Goal: Check status: Check status

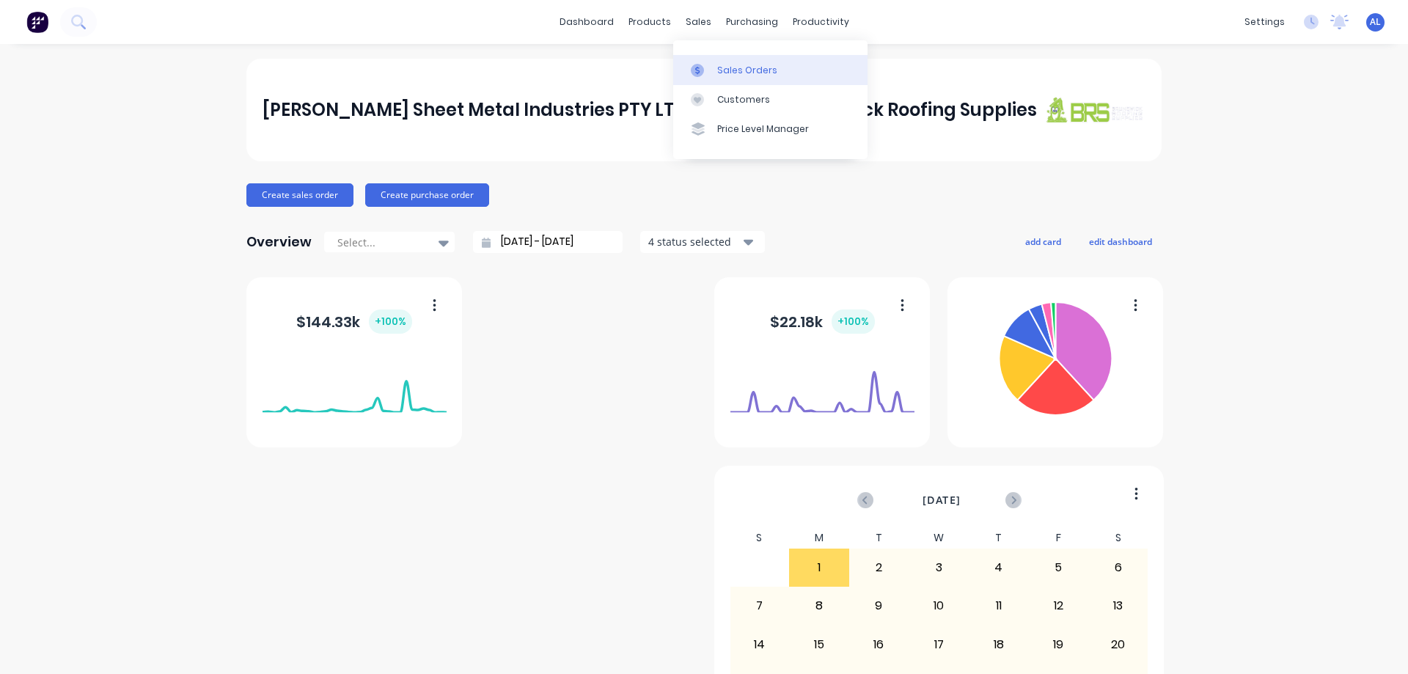
click at [752, 64] on div "Sales Orders" at bounding box center [747, 70] width 60 height 13
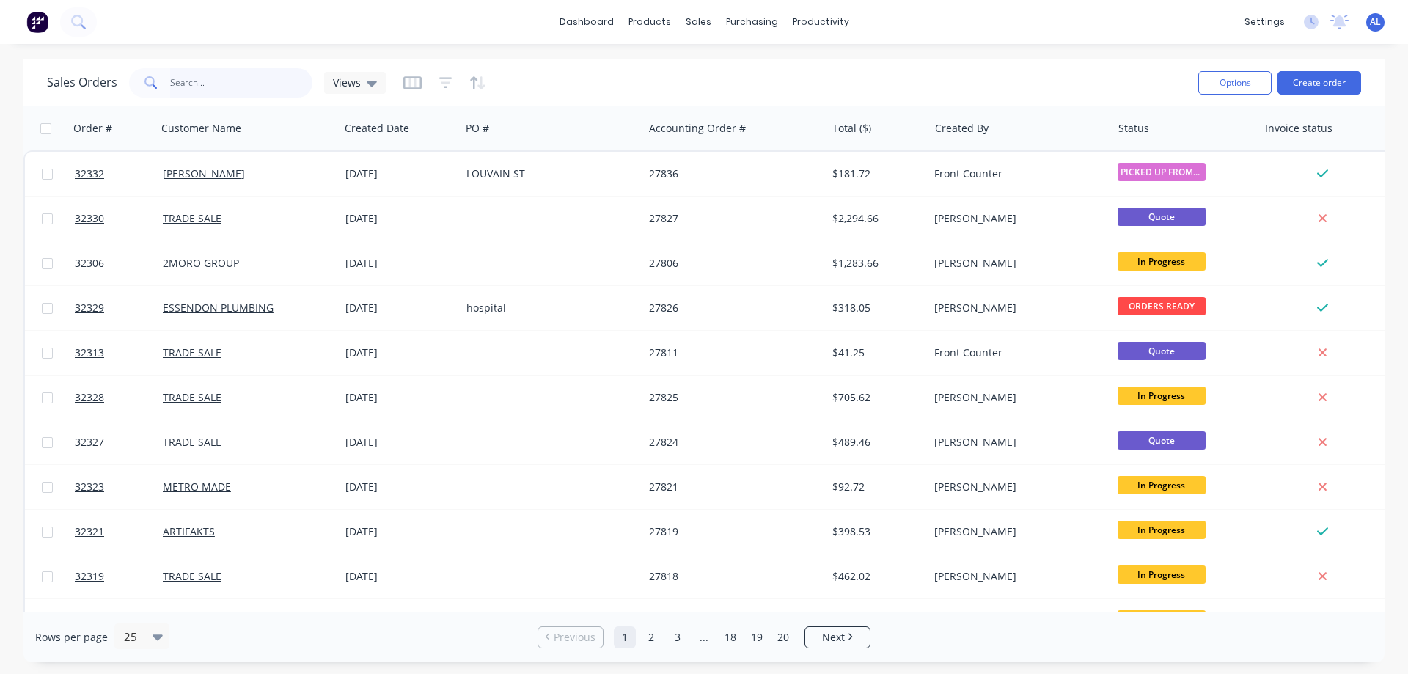
click at [207, 92] on input "text" at bounding box center [241, 82] width 143 height 29
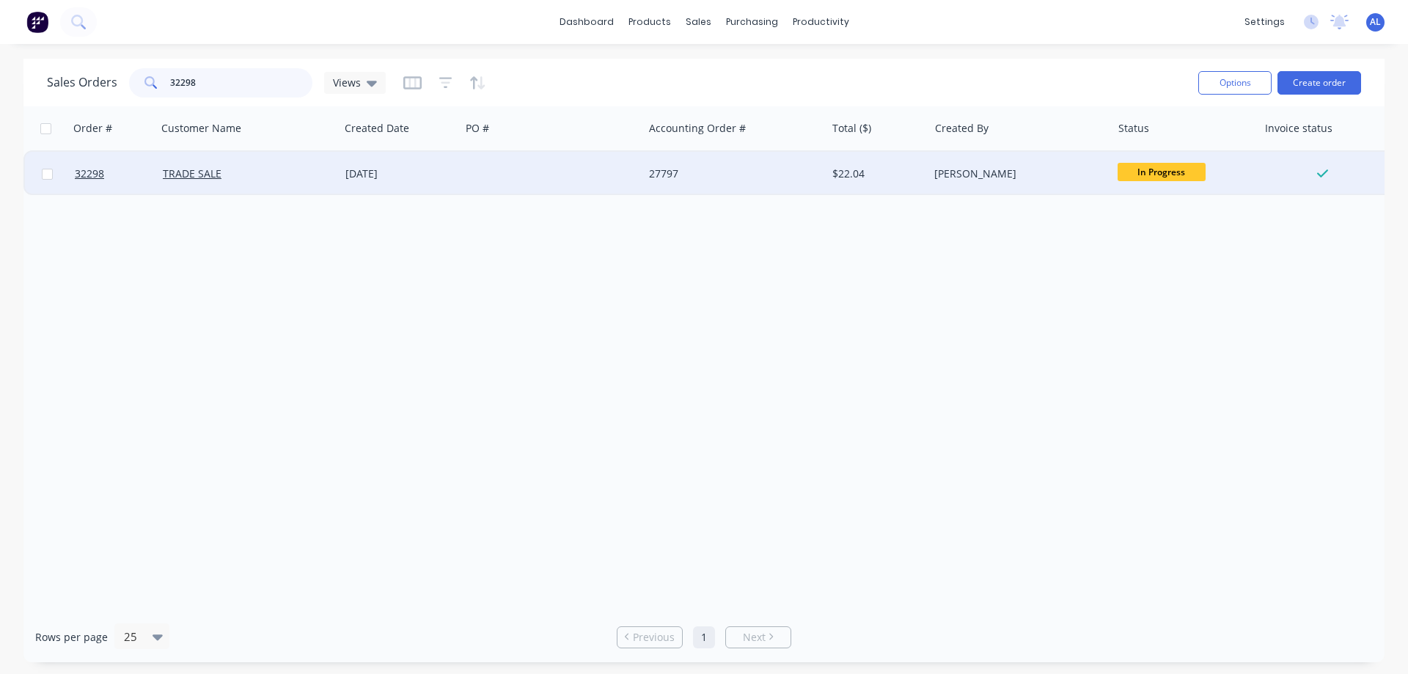
type input "32298"
click at [585, 181] on div at bounding box center [551, 174] width 183 height 44
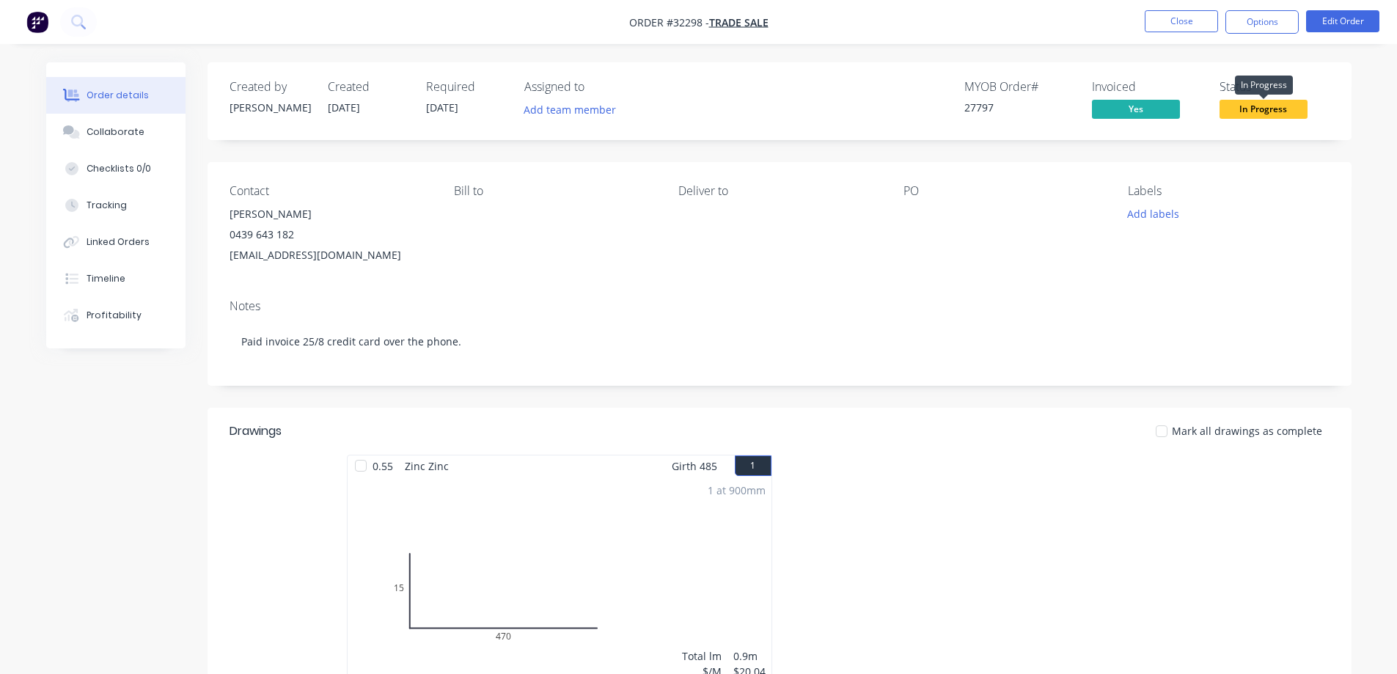
click at [1248, 112] on span "In Progress" at bounding box center [1263, 109] width 88 height 18
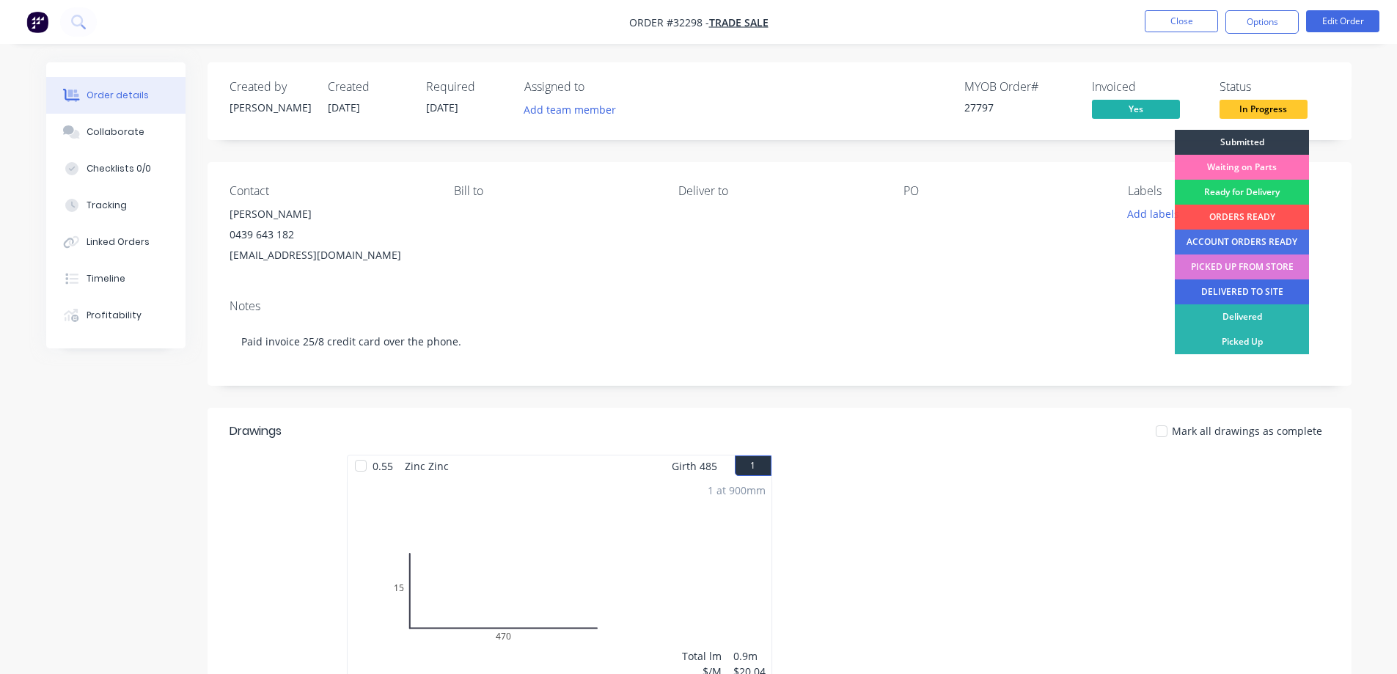
click at [1261, 290] on div "DELIVERED TO SITE" at bounding box center [1241, 291] width 134 height 25
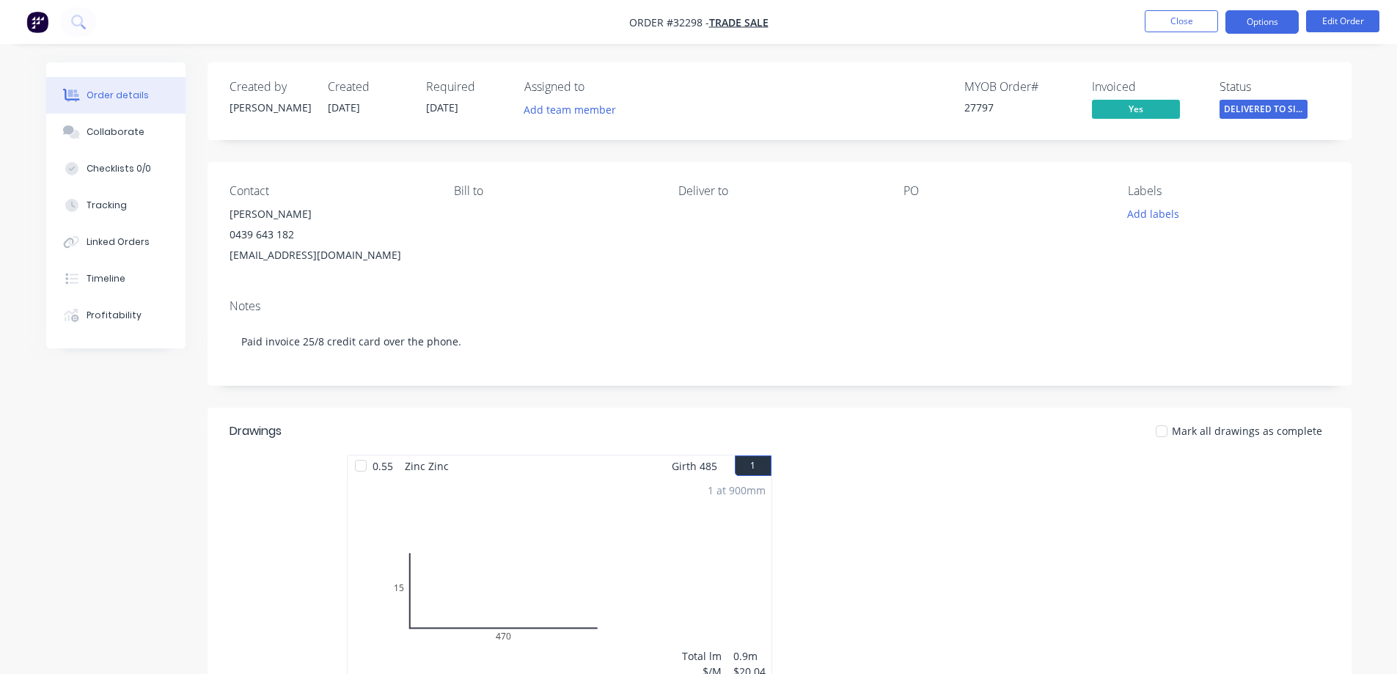
click at [1260, 33] on button "Options" at bounding box center [1261, 21] width 73 height 23
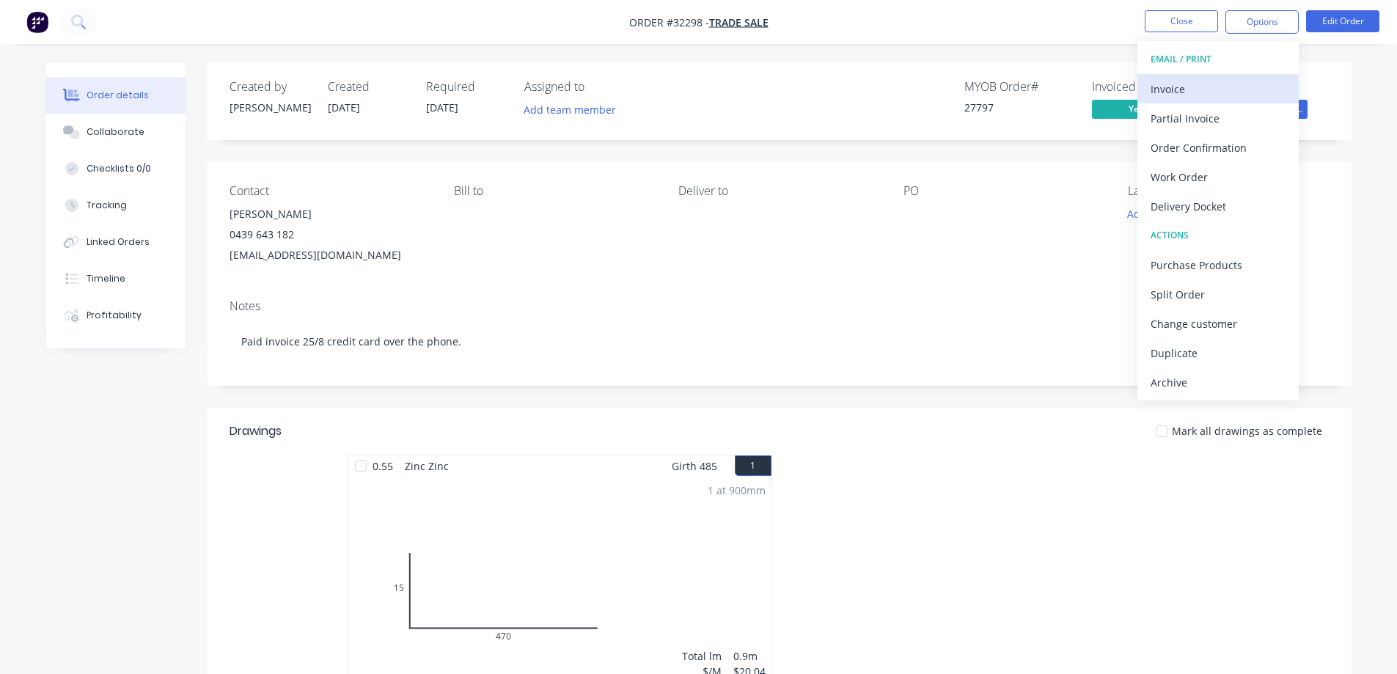
click at [1203, 94] on div "Invoice" at bounding box center [1217, 88] width 135 height 21
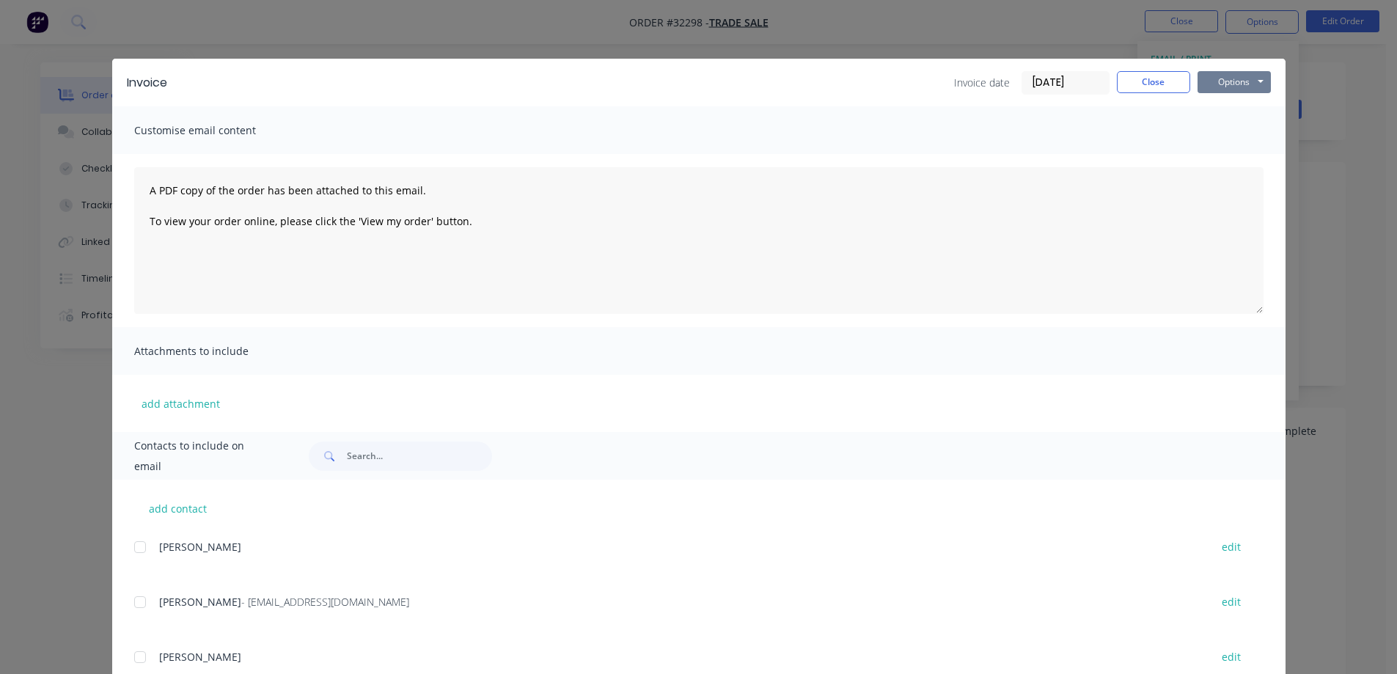
click at [1225, 83] on button "Options" at bounding box center [1233, 82] width 73 height 22
click at [1169, 81] on button "Close" at bounding box center [1153, 82] width 73 height 22
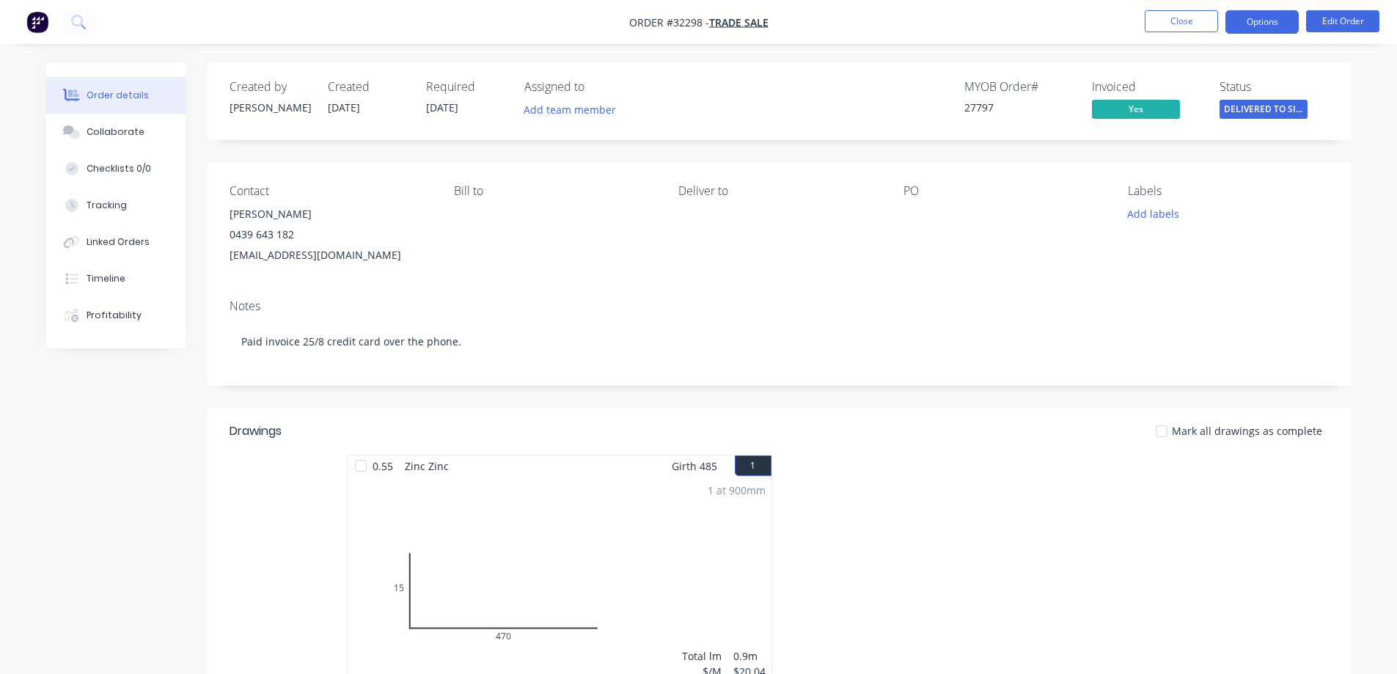
click at [1271, 25] on button "Options" at bounding box center [1261, 21] width 73 height 23
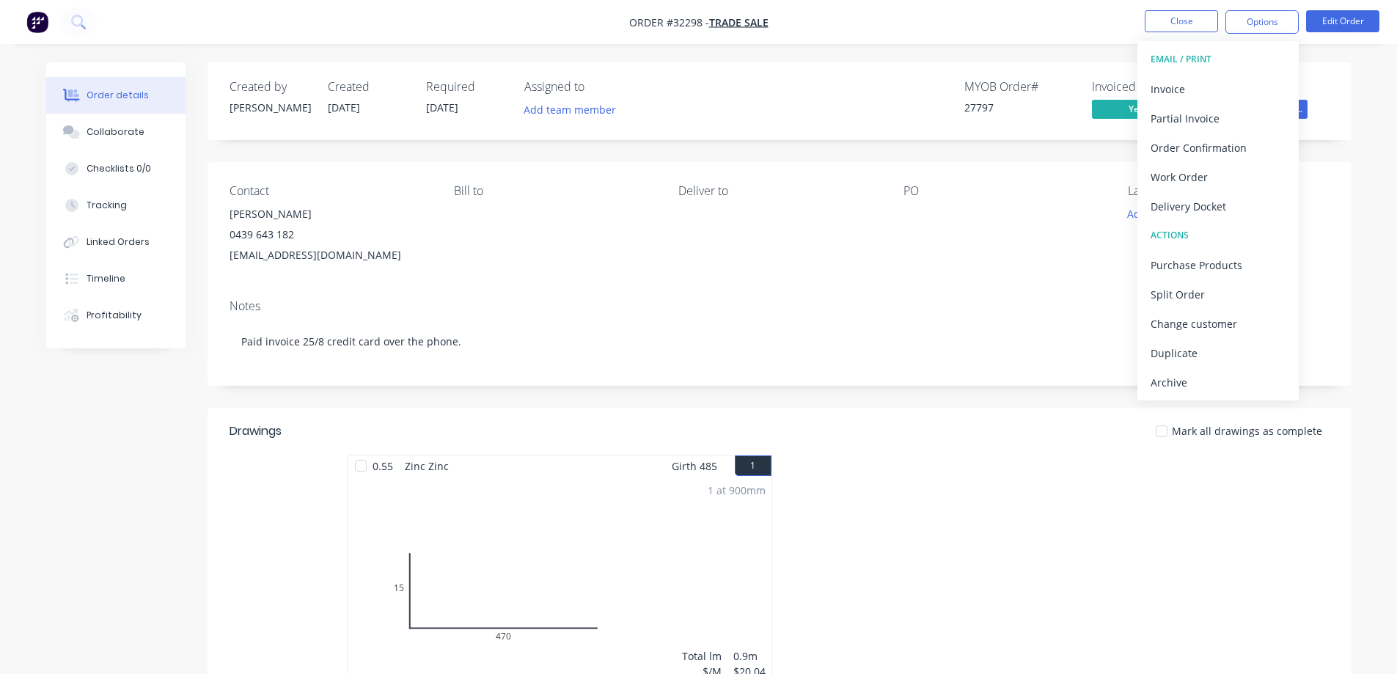
click at [1342, 157] on div "Created by [PERSON_NAME] Created [DATE] Required [DATE] Assigned to Add team me…" at bounding box center [779, 508] width 1144 height 892
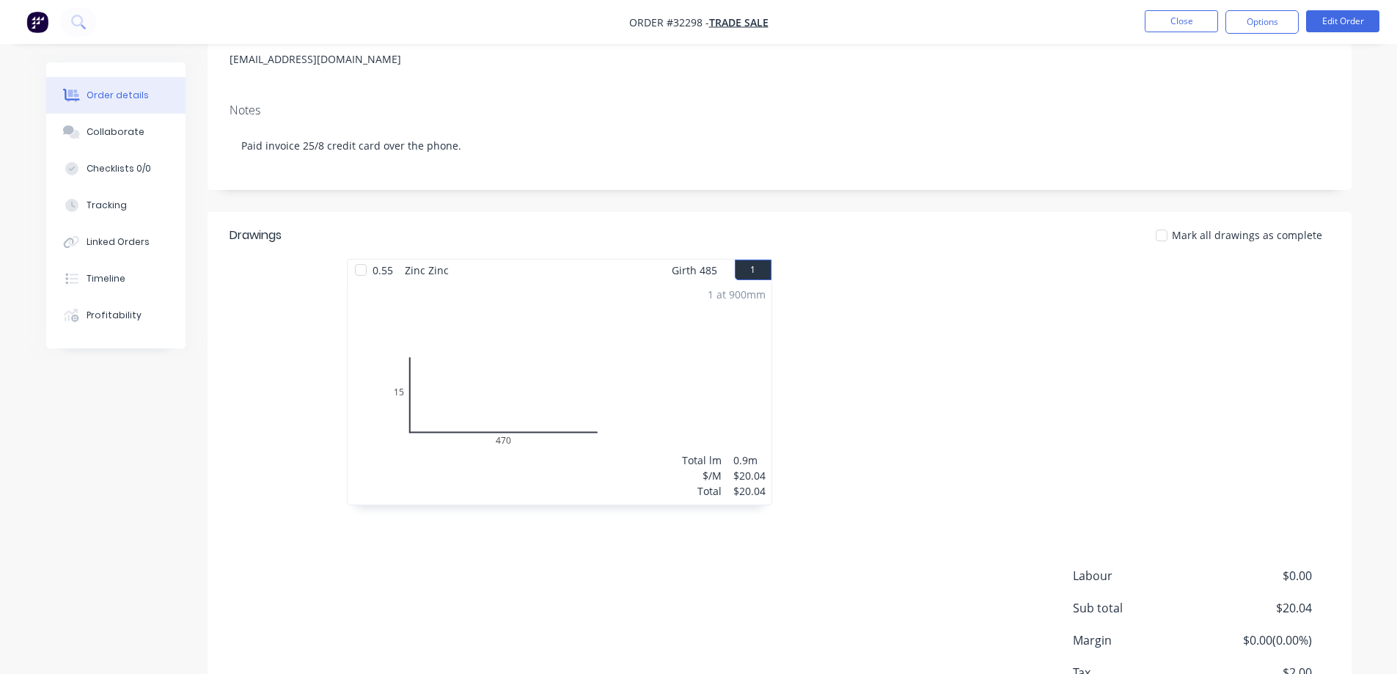
scroll to position [303, 0]
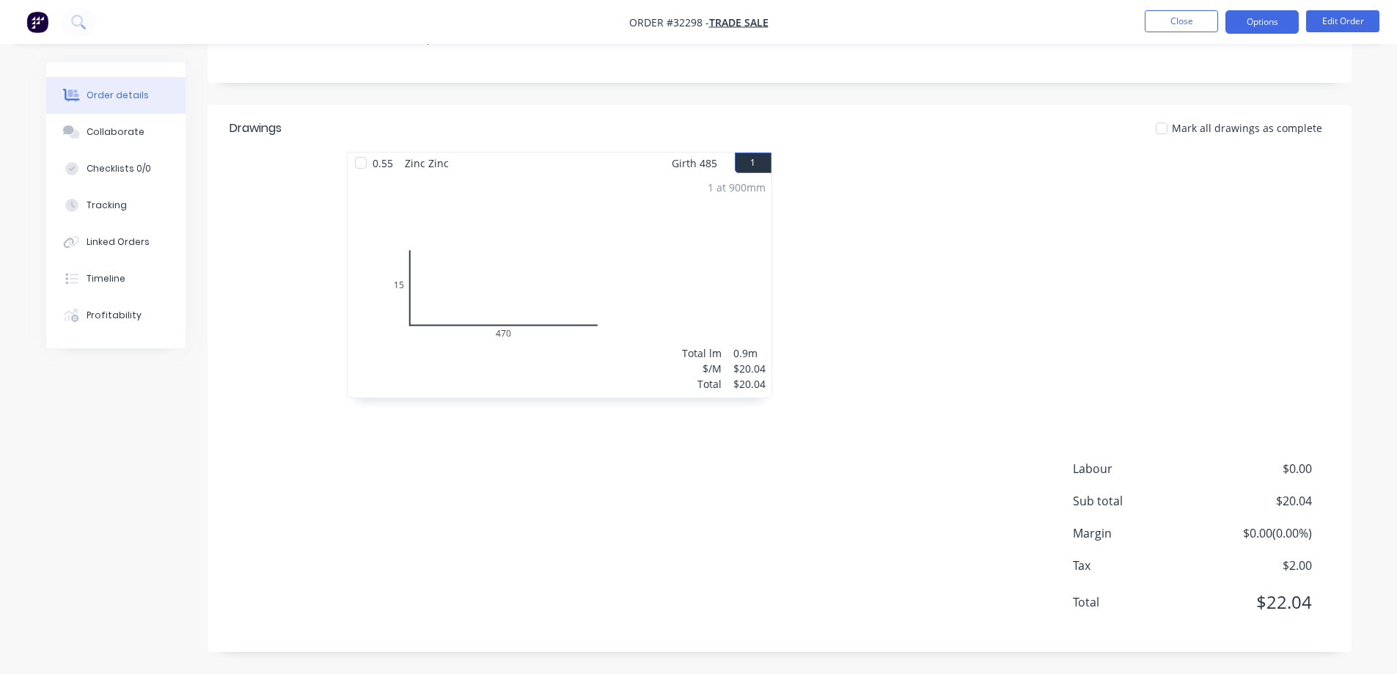
click at [1257, 18] on button "Options" at bounding box center [1261, 21] width 73 height 23
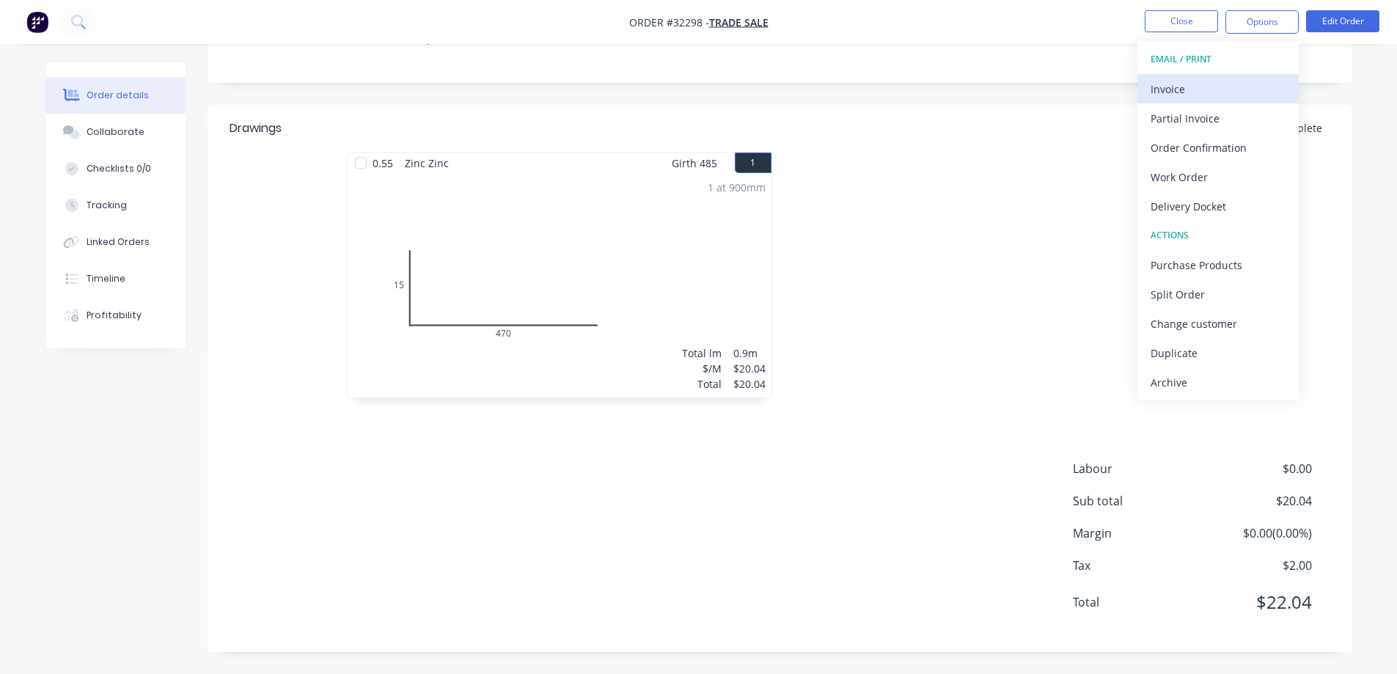
click at [1204, 86] on div "Invoice" at bounding box center [1217, 88] width 135 height 21
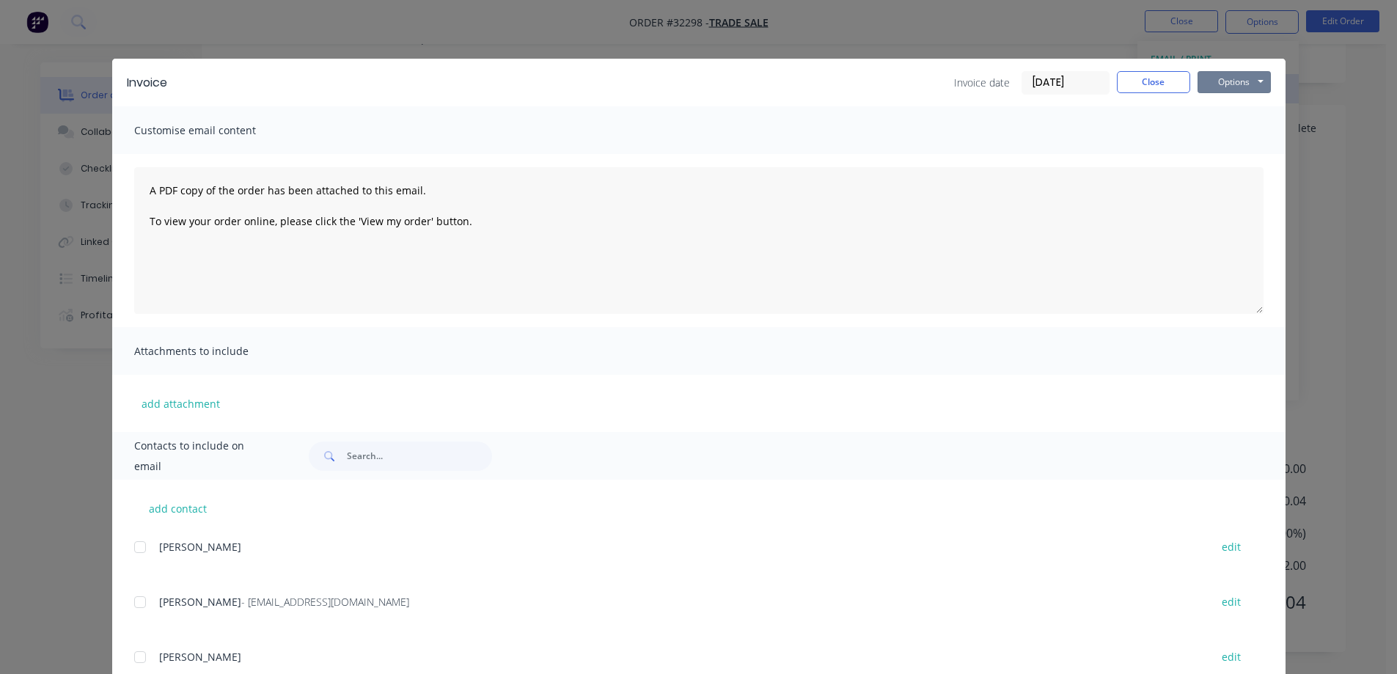
click at [1204, 86] on button "Options" at bounding box center [1233, 82] width 73 height 22
click at [1221, 136] on button "Print" at bounding box center [1244, 132] width 94 height 24
click at [1143, 88] on button "Close" at bounding box center [1153, 82] width 73 height 22
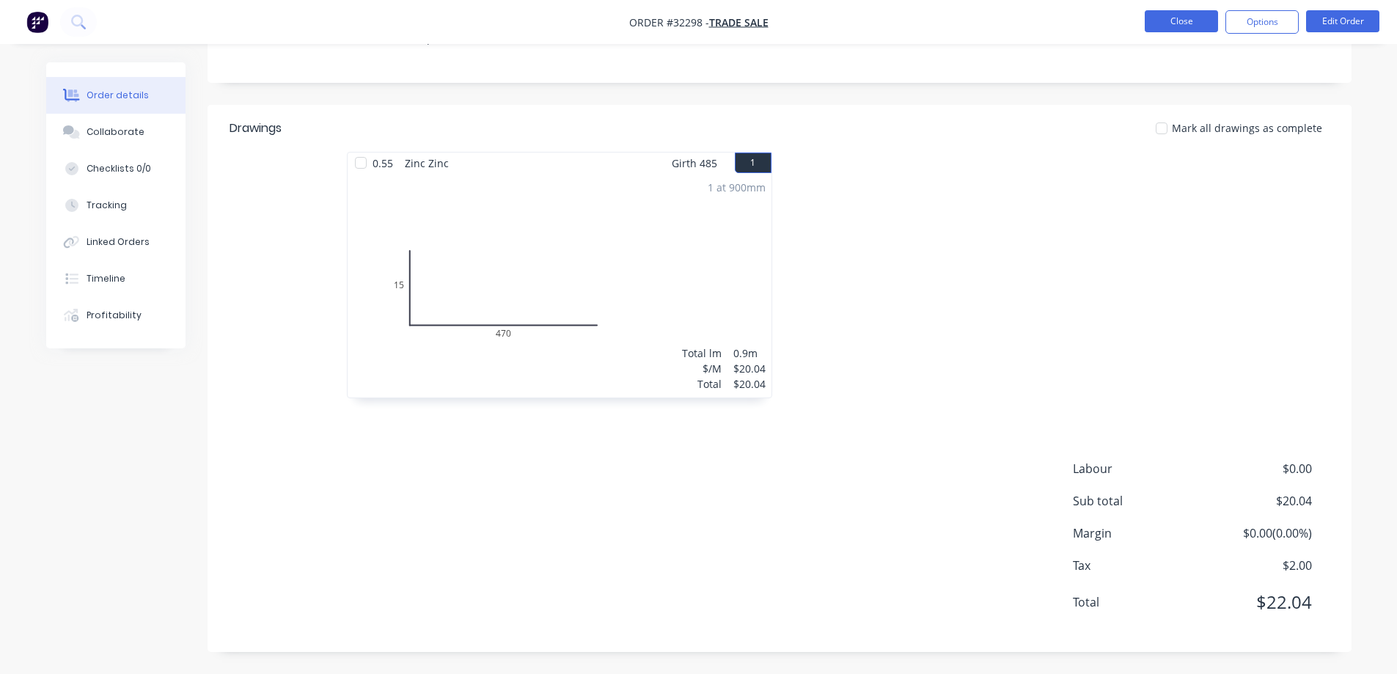
click at [1179, 23] on button "Close" at bounding box center [1180, 21] width 73 height 22
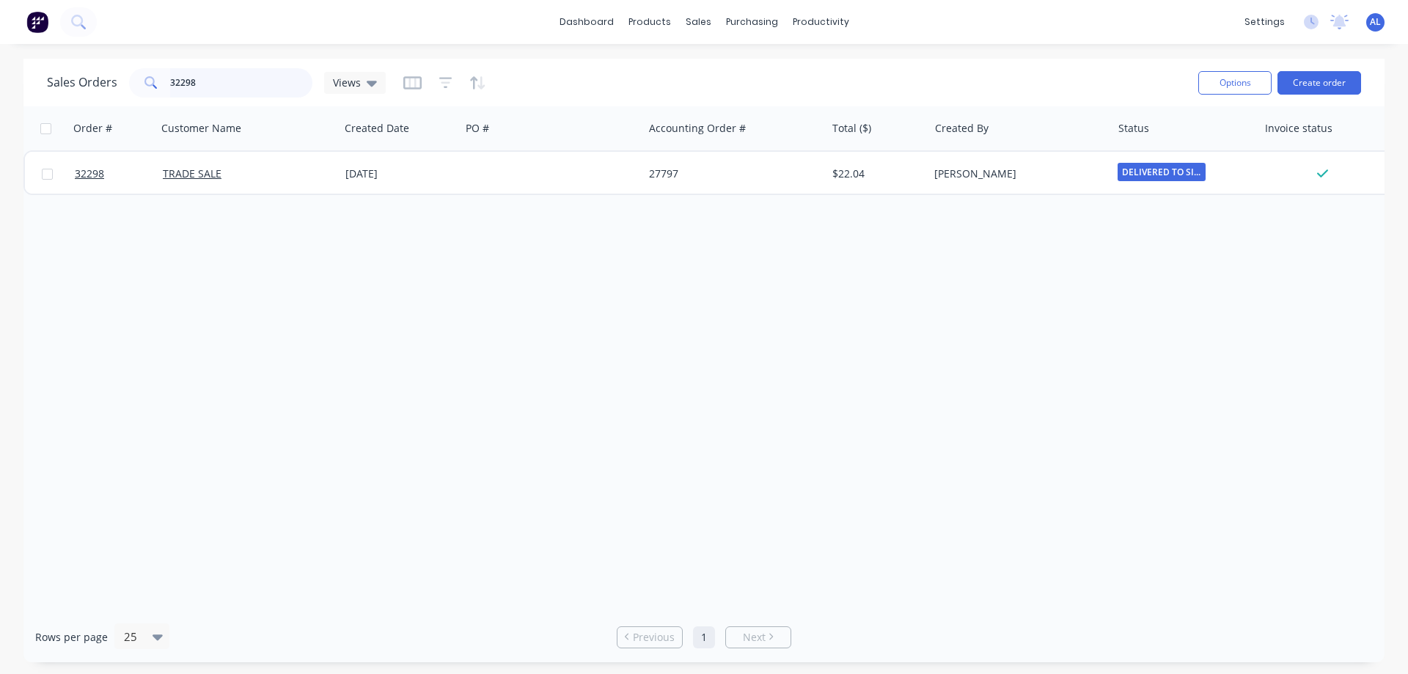
click at [262, 87] on input "32298" at bounding box center [241, 82] width 143 height 29
type input "3"
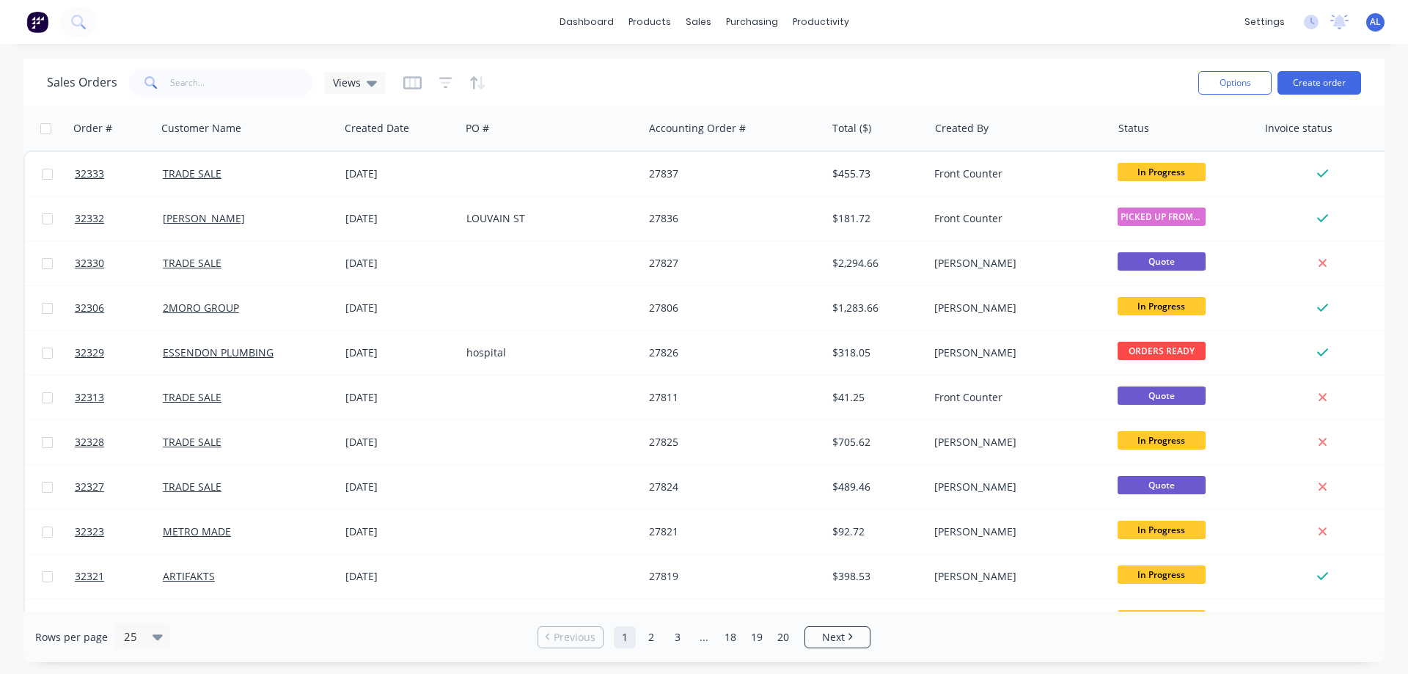
click at [40, 22] on img at bounding box center [37, 22] width 22 height 22
